Goal: Task Accomplishment & Management: Complete application form

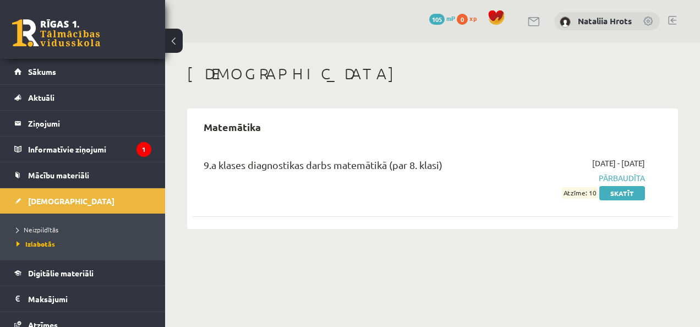
click at [84, 222] on li "Neizpildītās" at bounding box center [86, 229] width 138 height 14
click at [84, 220] on ul "Neizpildītās Izlabotās" at bounding box center [82, 236] width 165 height 46
click at [46, 227] on span "Neizpildītās" at bounding box center [41, 229] width 48 height 9
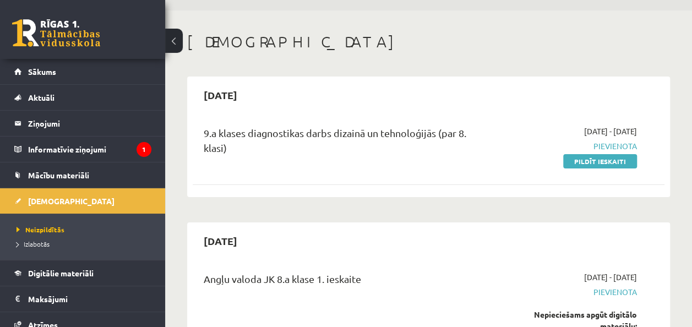
scroll to position [51, 0]
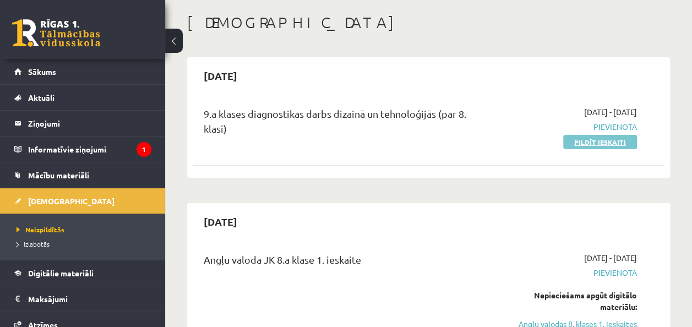
click at [612, 145] on link "Pildīt ieskaiti" at bounding box center [600, 142] width 74 height 14
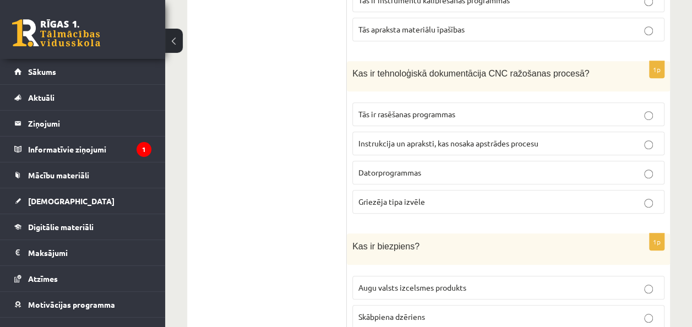
scroll to position [321, 0]
drag, startPoint x: 354, startPoint y: 69, endPoint x: 405, endPoint y: 69, distance: 50.6
click at [405, 69] on span "Kas ir tehnoloģiskā dokumentācija CNC ražošanas procesā?" at bounding box center [470, 72] width 237 height 9
click at [350, 68] on div "Kas ir tehnoloģiskā dokumentācija CNC ražošanas procesā?" at bounding box center [508, 76] width 323 height 30
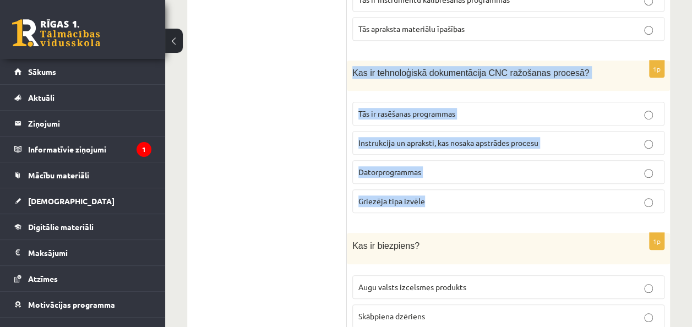
drag, startPoint x: 353, startPoint y: 69, endPoint x: 504, endPoint y: 184, distance: 190.1
click at [504, 184] on div "1p Kas ir tehnoloģiskā dokumentācija CNC ražošanas procesā? Tās ir rasēšanas pr…" at bounding box center [508, 141] width 323 height 161
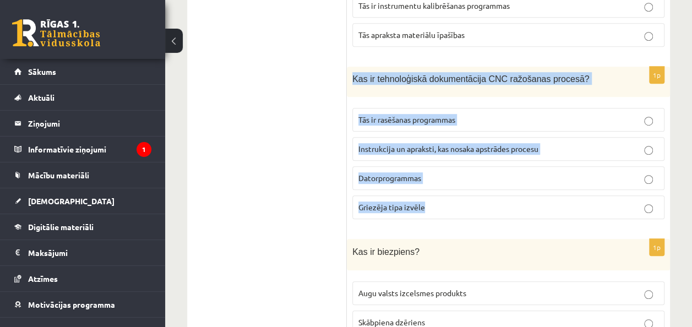
scroll to position [311, 0]
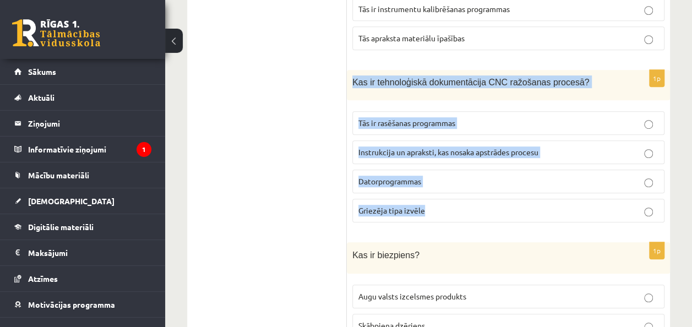
copy div "Kas ir tehnoloģiskā dokumentācija CNC ražošanas procesā? Tās ir rasēšanas progr…"
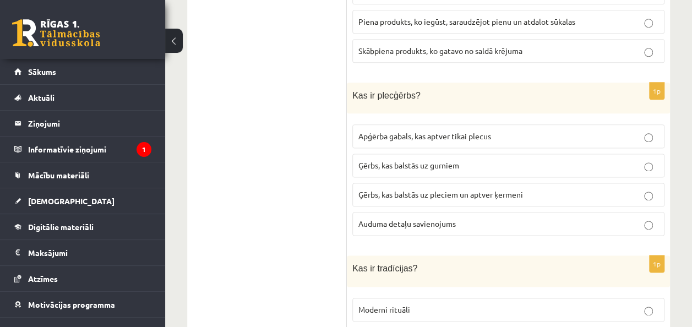
scroll to position [645, 0]
click at [640, 188] on p "Ģērbs, kas balstās uz pleciem un aptver ķermeni" at bounding box center [508, 194] width 300 height 12
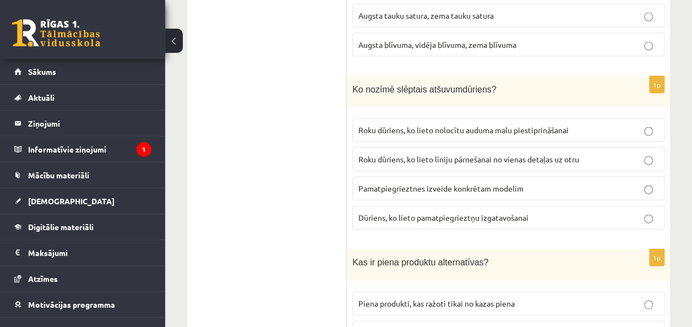
scroll to position [1170, 0]
click at [649, 119] on label "Roku dūriens, ko lieto nolocītu auduma malu piestiprināšanai" at bounding box center [508, 130] width 312 height 24
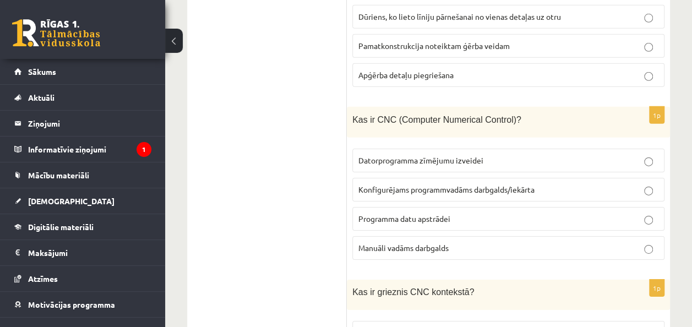
scroll to position [1672, 0]
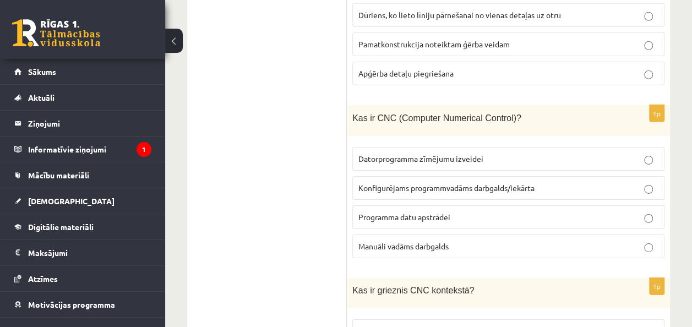
click at [642, 182] on p "Konfigurējams programmvadāms darbgalds/iekārta" at bounding box center [508, 188] width 300 height 12
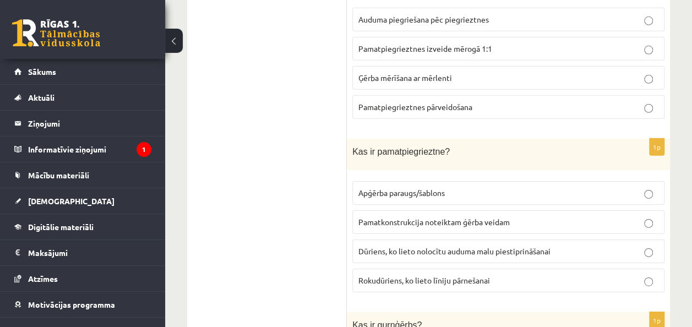
scroll to position [3726, 0]
click at [645, 215] on p "Pamatkonstrukcija noteiktam ģērba veidam" at bounding box center [508, 221] width 300 height 12
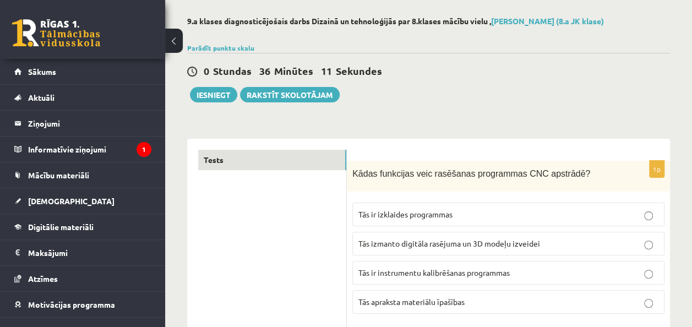
scroll to position [0, 0]
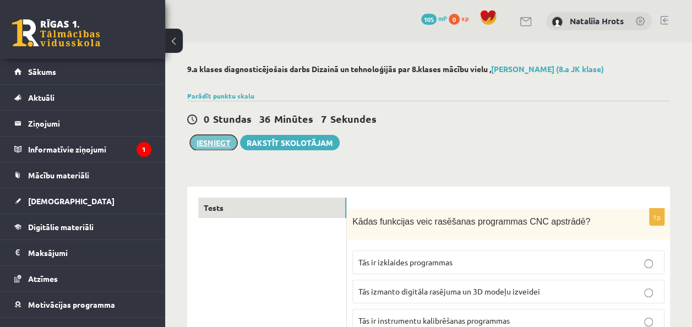
click at [213, 141] on button "Iesniegt" at bounding box center [213, 142] width 47 height 15
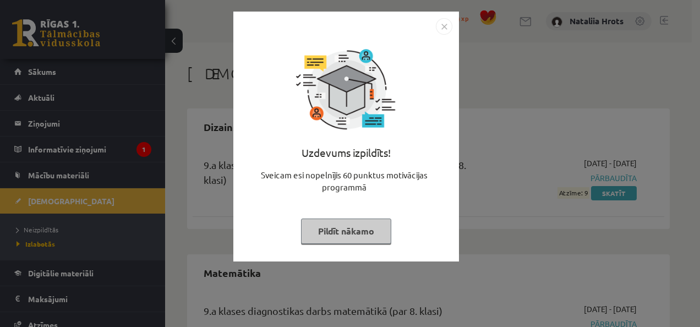
click at [441, 26] on img "Close" at bounding box center [444, 26] width 17 height 17
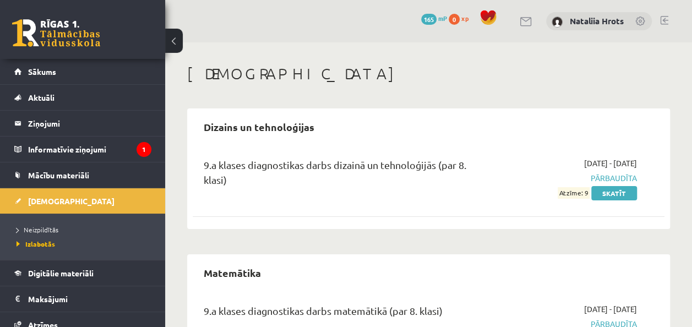
scroll to position [69, 0]
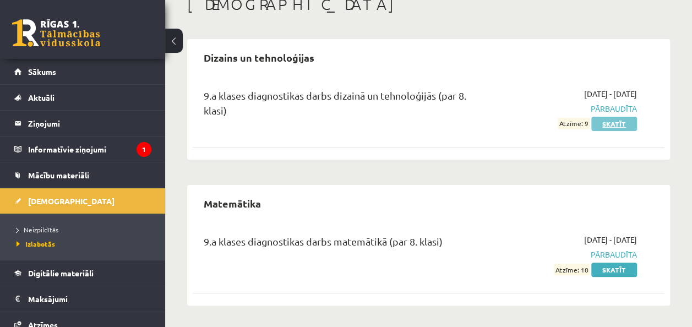
click at [597, 121] on link "Skatīt" at bounding box center [614, 124] width 46 height 14
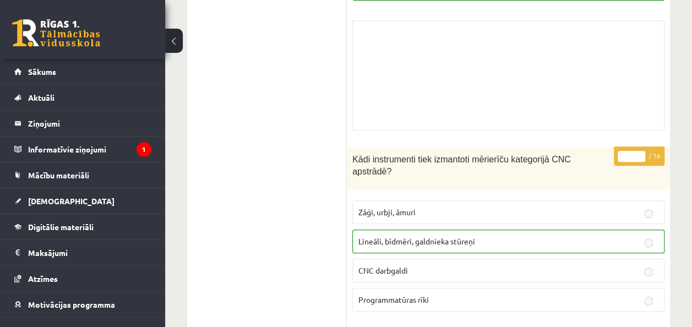
scroll to position [8818, 0]
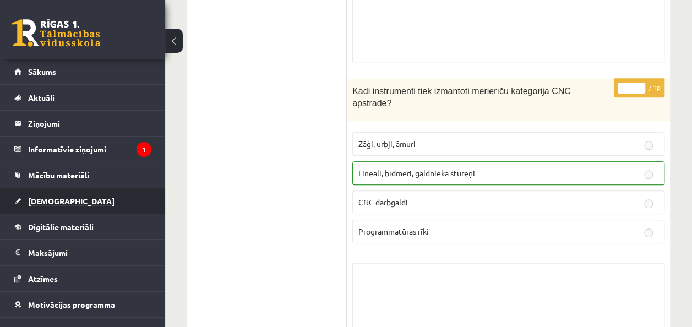
click at [84, 191] on link "[DEMOGRAPHIC_DATA]" at bounding box center [82, 200] width 137 height 25
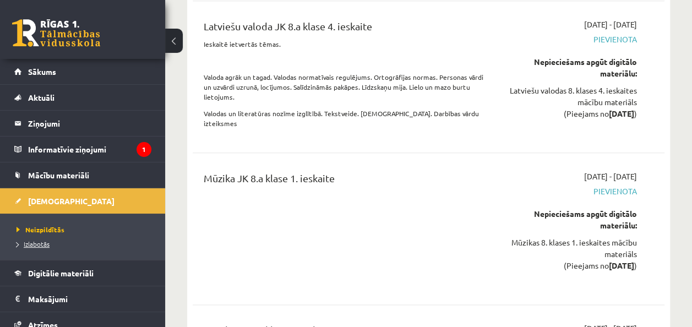
click at [65, 243] on link "Izlabotās" at bounding box center [86, 244] width 138 height 10
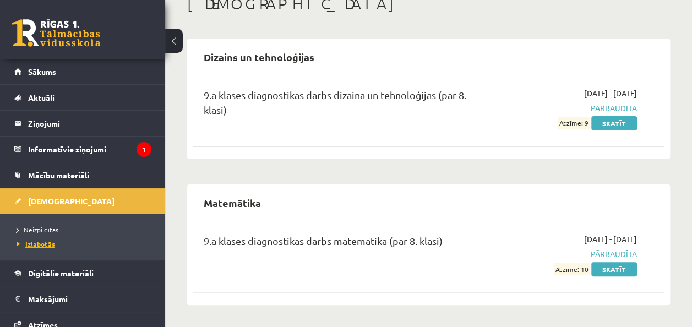
scroll to position [69, 0]
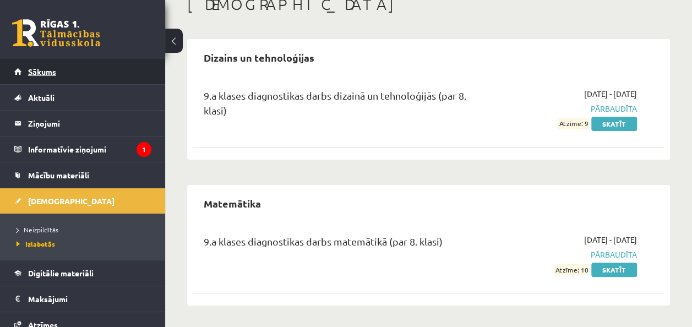
click at [68, 81] on link "Sākums" at bounding box center [82, 71] width 137 height 25
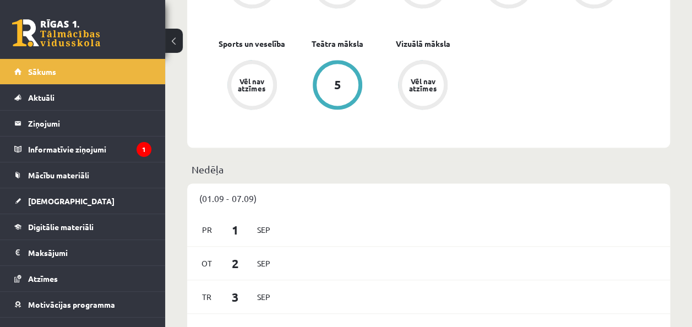
scroll to position [703, 0]
click at [460, 177] on p "Nedēļa" at bounding box center [428, 169] width 474 height 15
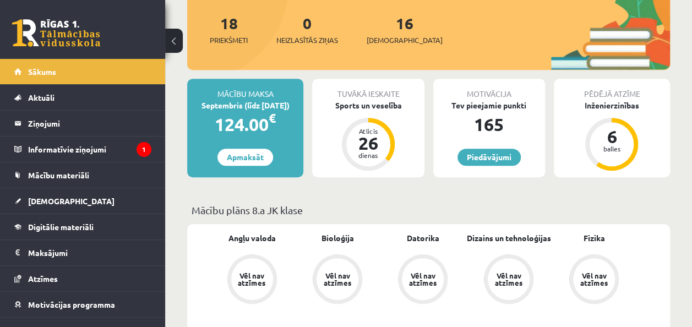
scroll to position [198, 0]
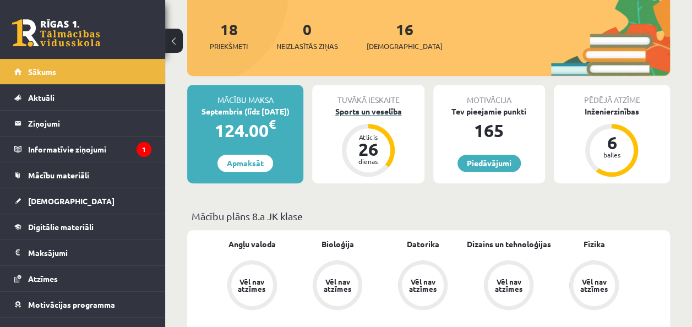
click at [359, 148] on div "26" at bounding box center [368, 149] width 33 height 18
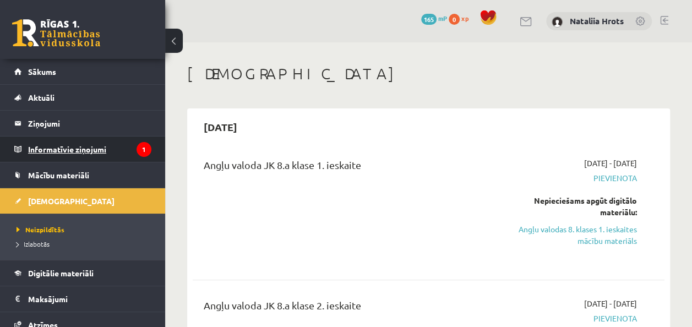
click at [136, 147] on icon "1" at bounding box center [143, 149] width 15 height 15
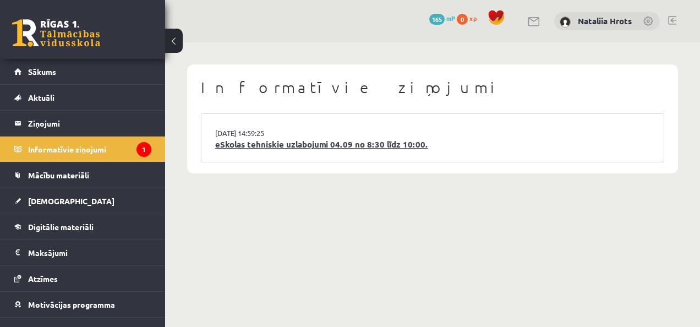
click at [259, 143] on link "eSkolas tehniskie uzlabojumi 04.09 no 8:30 līdz 10:00." at bounding box center [432, 144] width 435 height 13
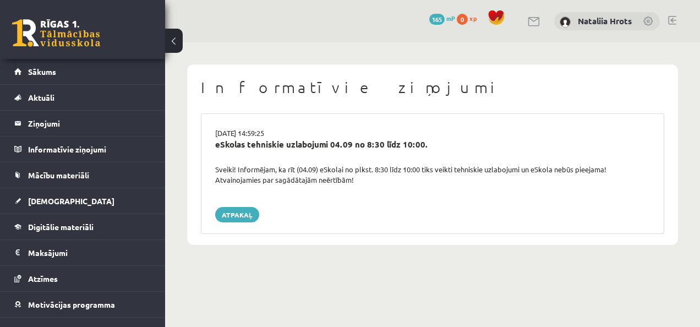
click at [441, 19] on span "165" at bounding box center [436, 19] width 15 height 11
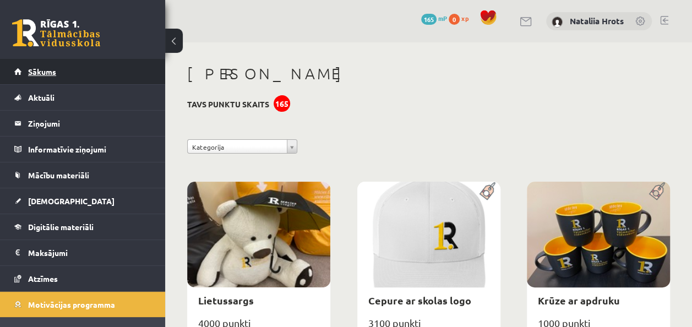
click at [24, 65] on link "Sākums" at bounding box center [82, 71] width 137 height 25
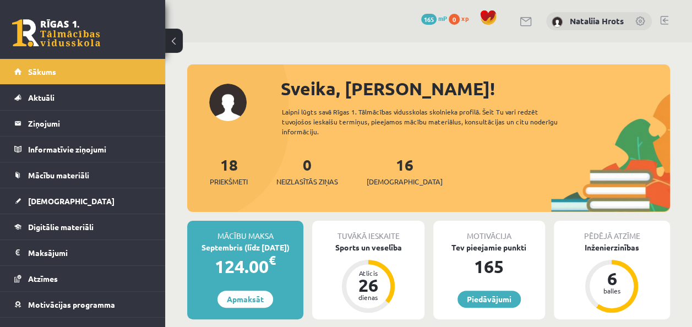
scroll to position [31, 0]
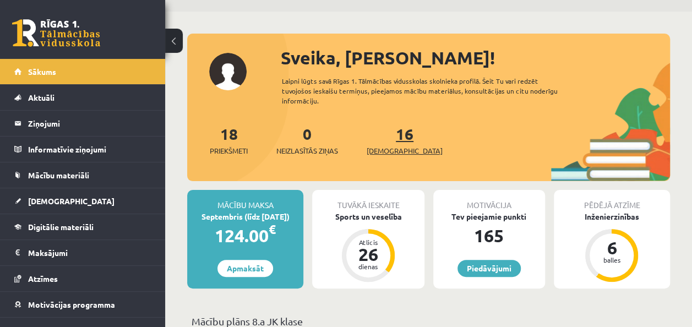
click at [401, 146] on span "[DEMOGRAPHIC_DATA]" at bounding box center [404, 150] width 76 height 11
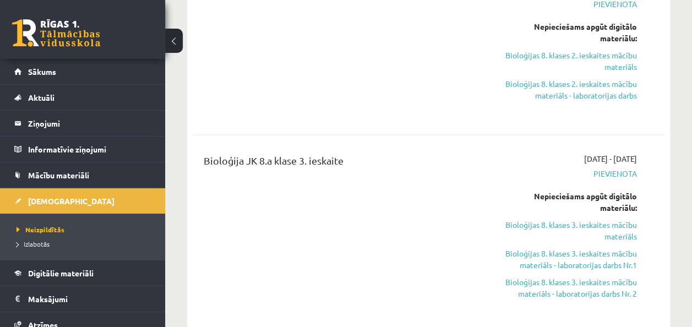
scroll to position [905, 0]
